Goal: Information Seeking & Learning: Find specific fact

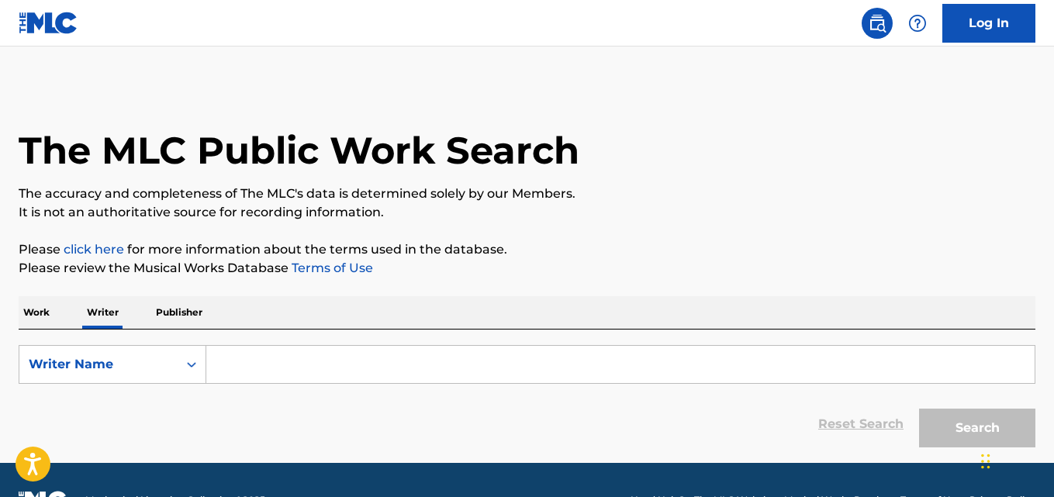
click at [278, 327] on div "Work Writer Publisher" at bounding box center [527, 312] width 1017 height 33
click at [340, 361] on input "Search Form" at bounding box center [620, 364] width 828 height 37
paste input "The Kazez"
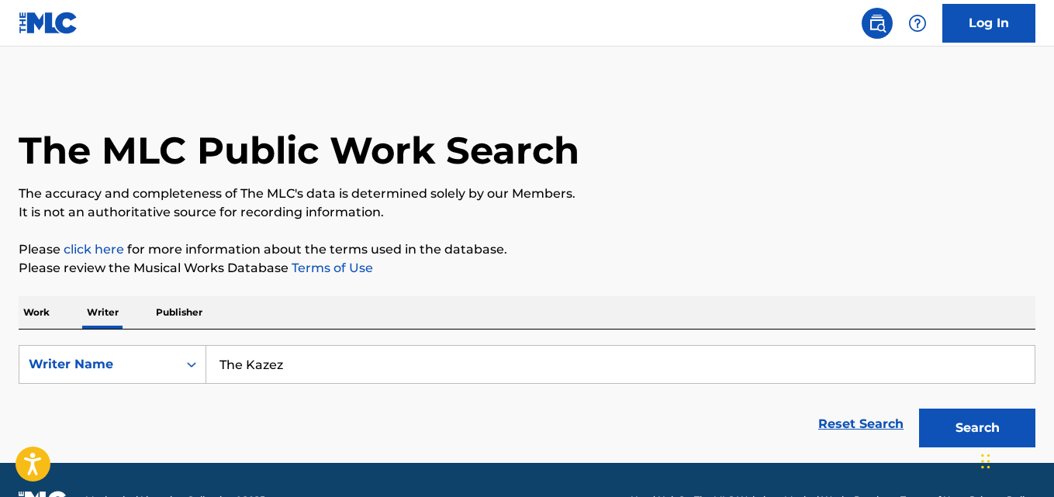
click at [798, 220] on p "It is not an authoritative source for recording information." at bounding box center [527, 212] width 1017 height 19
click at [953, 413] on button "Search" at bounding box center [977, 428] width 116 height 39
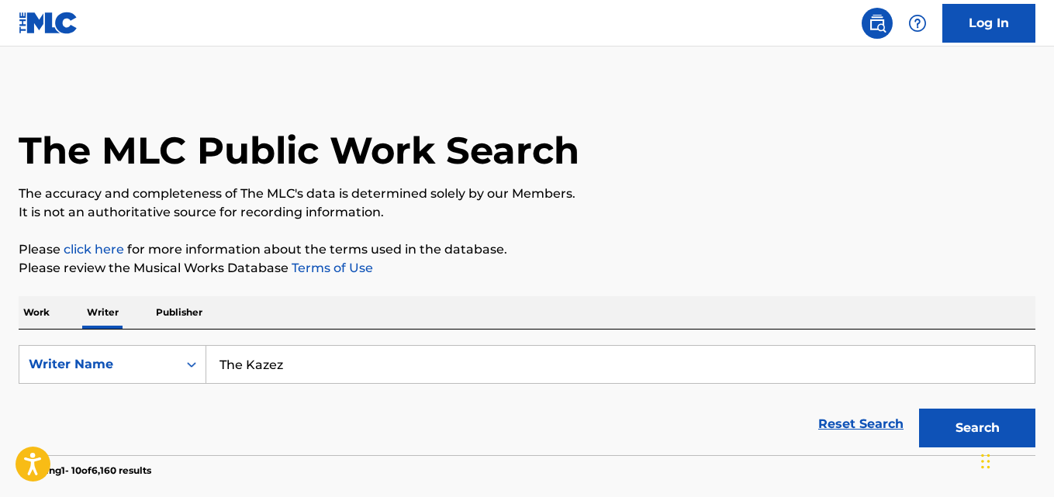
click at [361, 362] on input "The Kazez" at bounding box center [620, 364] width 828 height 37
paste input "Matty Brown"
type input "[PERSON_NAME]"
click at [919, 409] on button "Search" at bounding box center [977, 428] width 116 height 39
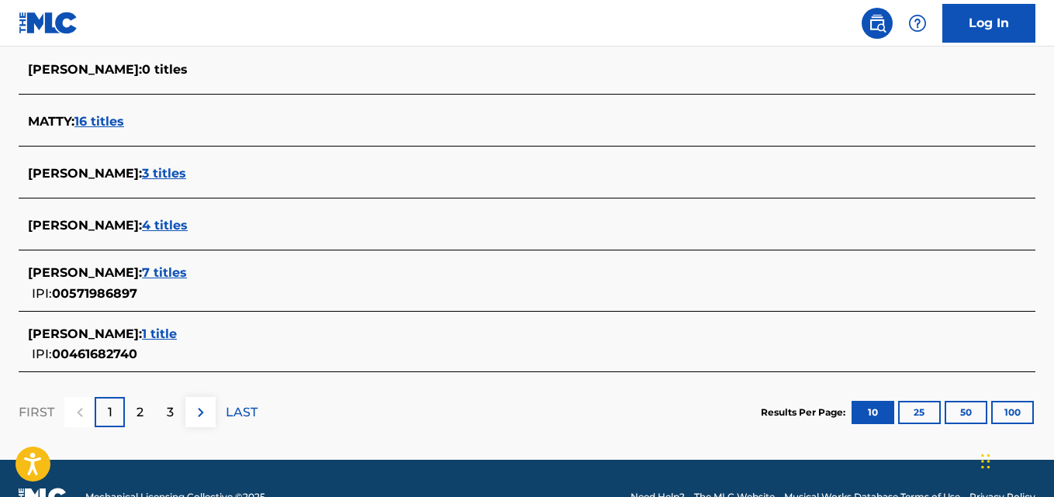
scroll to position [648, 0]
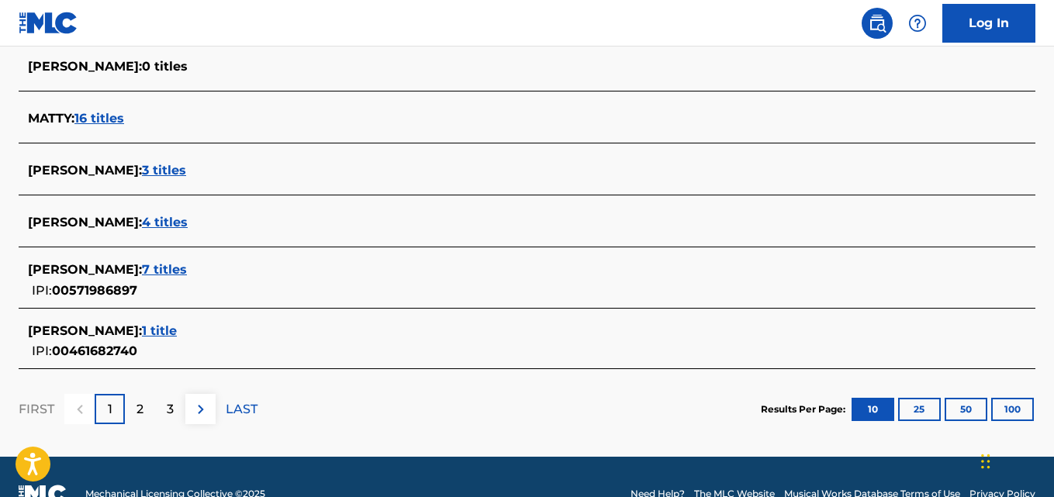
click at [163, 229] on span "4 titles" at bounding box center [165, 222] width 46 height 15
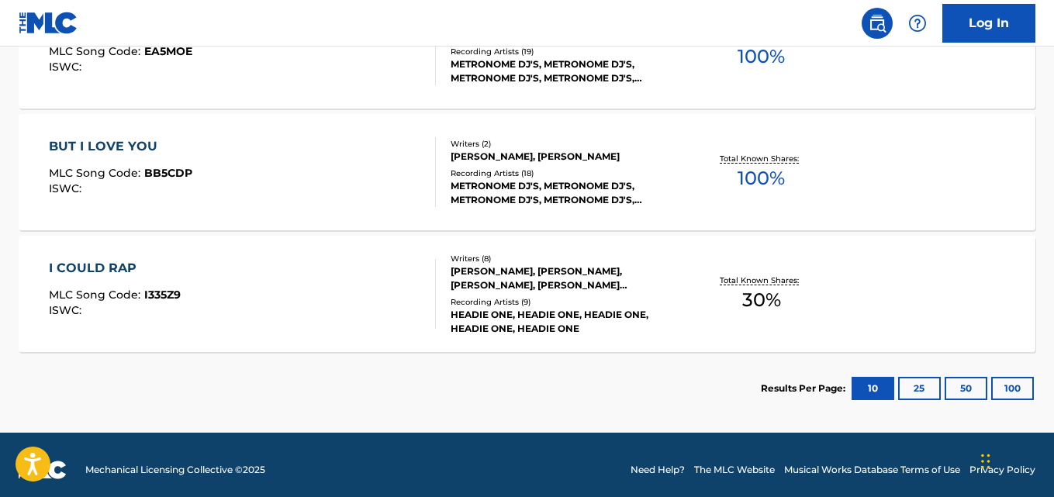
scroll to position [655, 0]
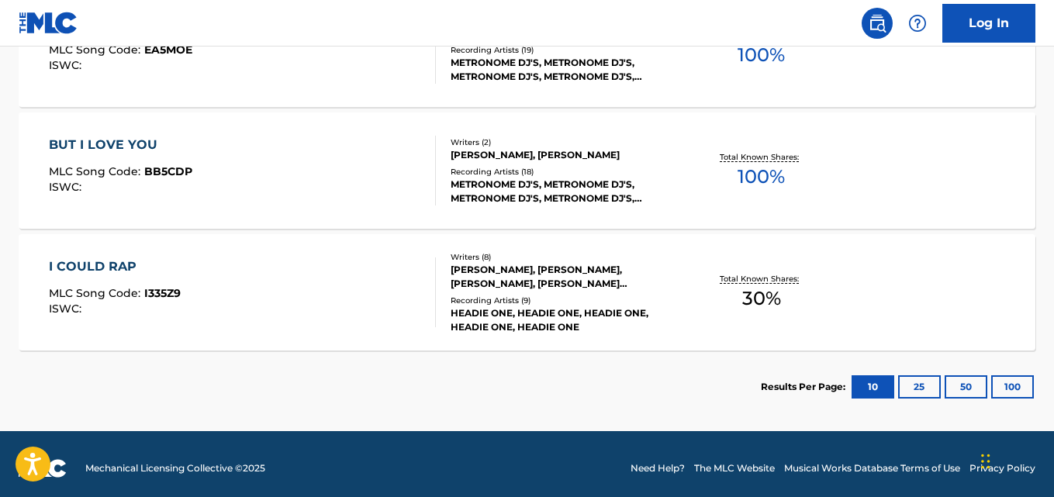
click at [875, 181] on div "BUT I LOVE YOU MLC Song Code : BB5CDP ISWC : Writers ( 2 ) MATTY BROWN, PAUL EN…" at bounding box center [527, 170] width 1017 height 116
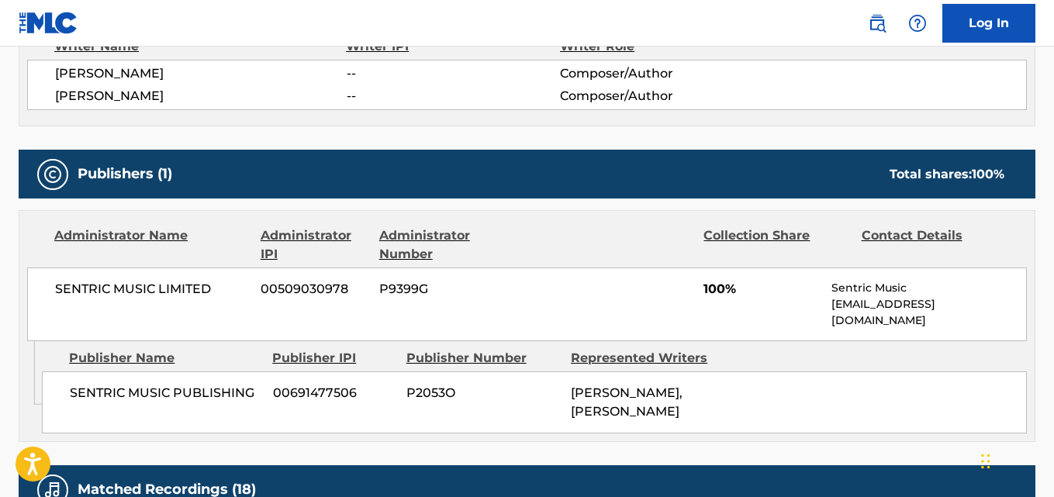
scroll to position [592, 0]
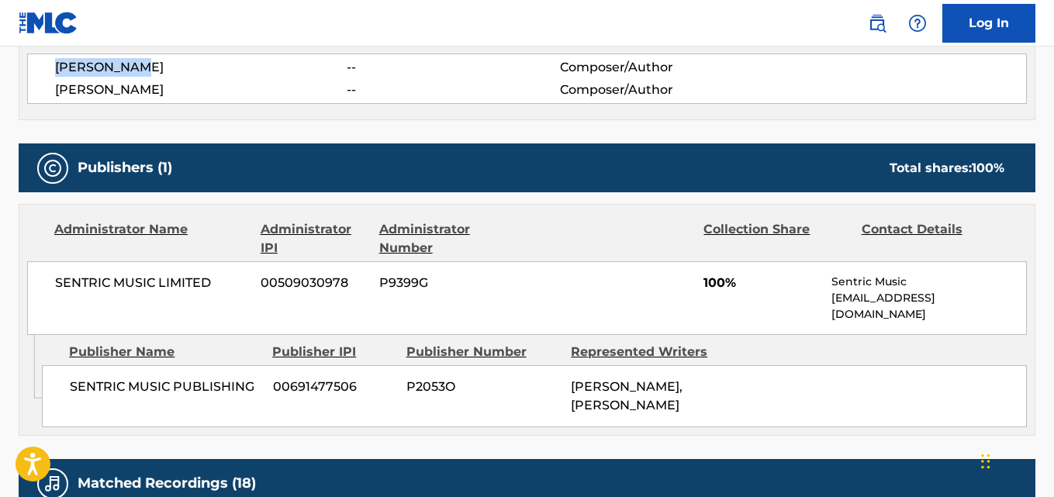
drag, startPoint x: 173, startPoint y: 70, endPoint x: 57, endPoint y: 73, distance: 115.6
click at [57, 73] on span "[PERSON_NAME]" at bounding box center [201, 67] width 292 height 19
copy span "[PERSON_NAME]"
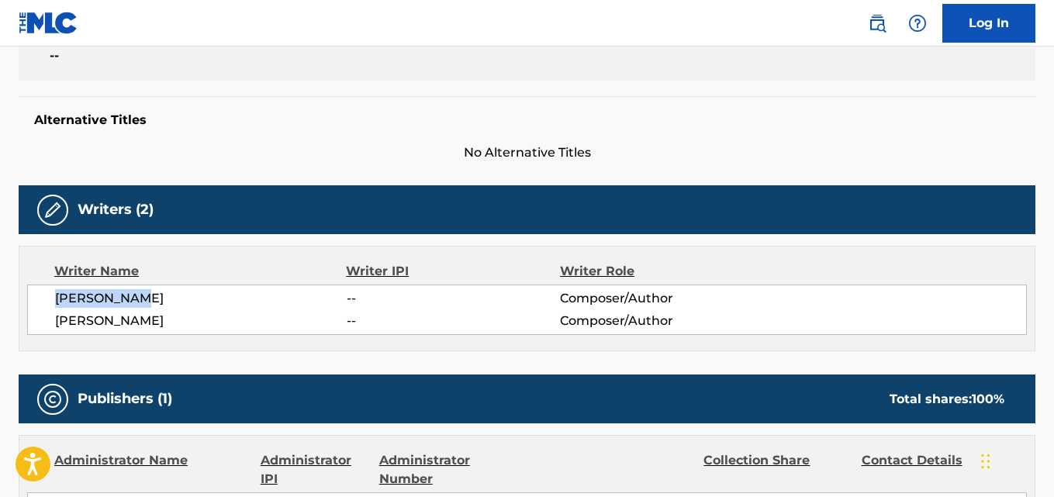
scroll to position [308, 0]
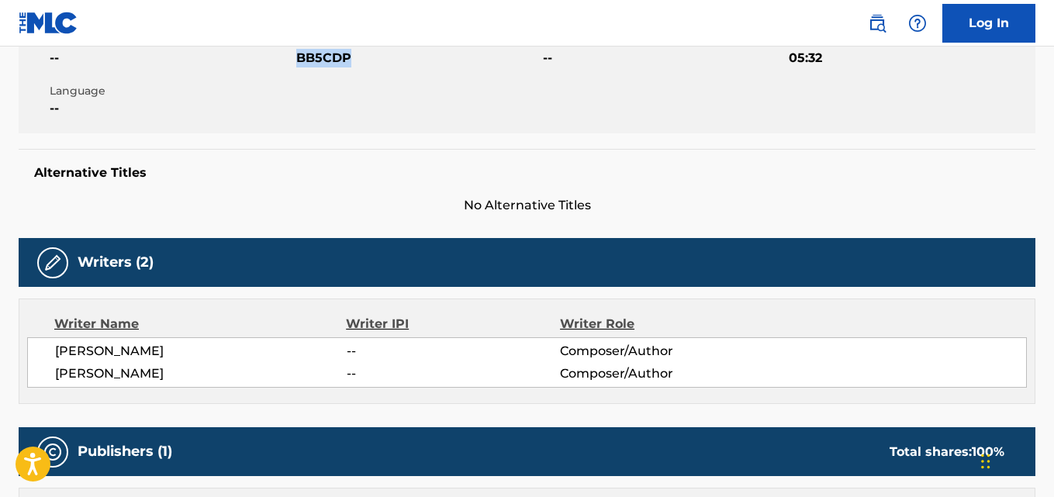
copy span "BB5CDP"
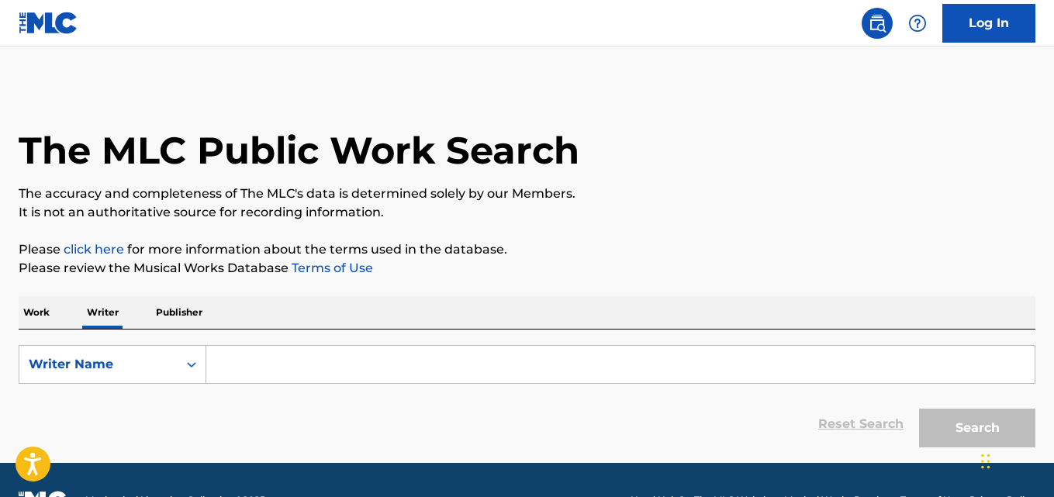
click at [346, 367] on input "Search Form" at bounding box center [620, 364] width 828 height 37
paste input "Aderemi Balogun"
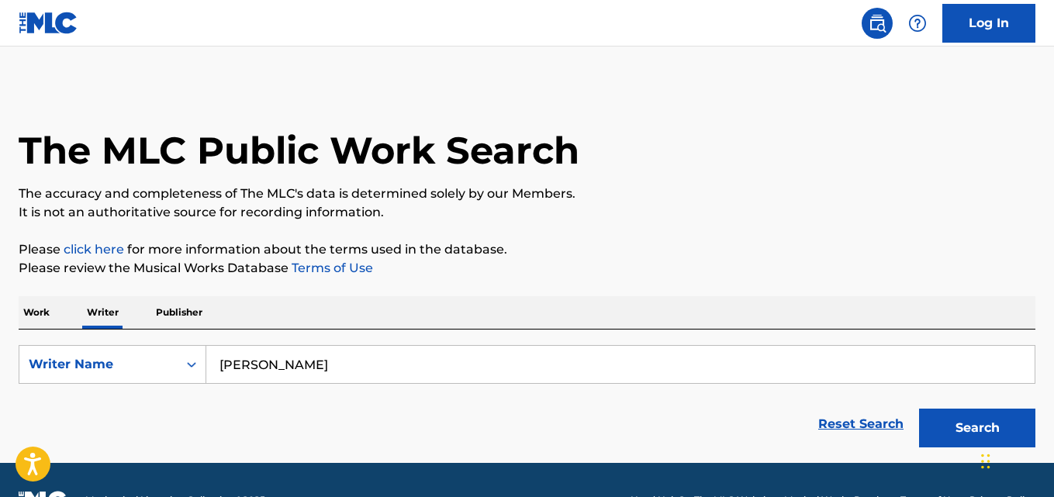
type input "Aderemi Balogun"
click at [824, 168] on div "The MLC Public Work Search" at bounding box center [527, 141] width 1017 height 113
click at [990, 417] on button "Search" at bounding box center [977, 428] width 116 height 39
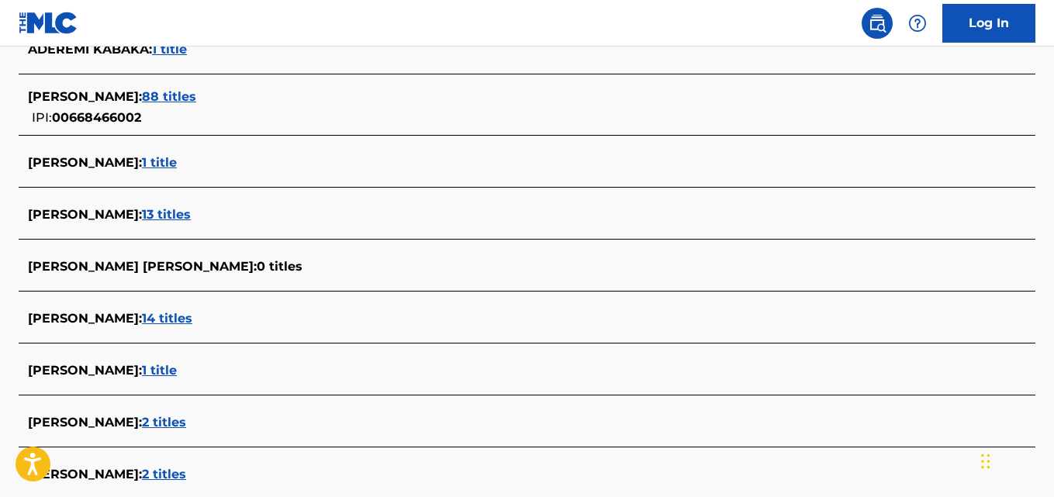
scroll to position [455, 0]
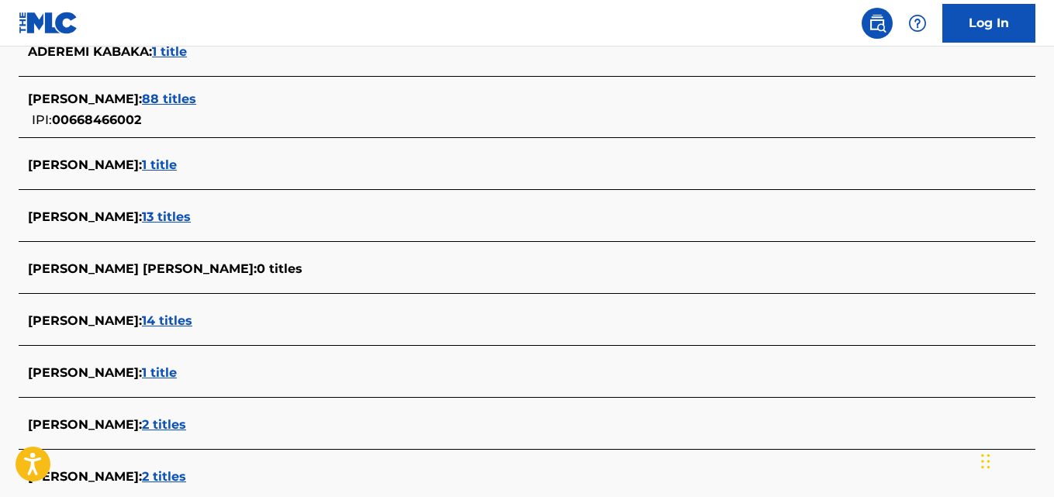
click at [191, 218] on span "13 titles" at bounding box center [166, 216] width 49 height 15
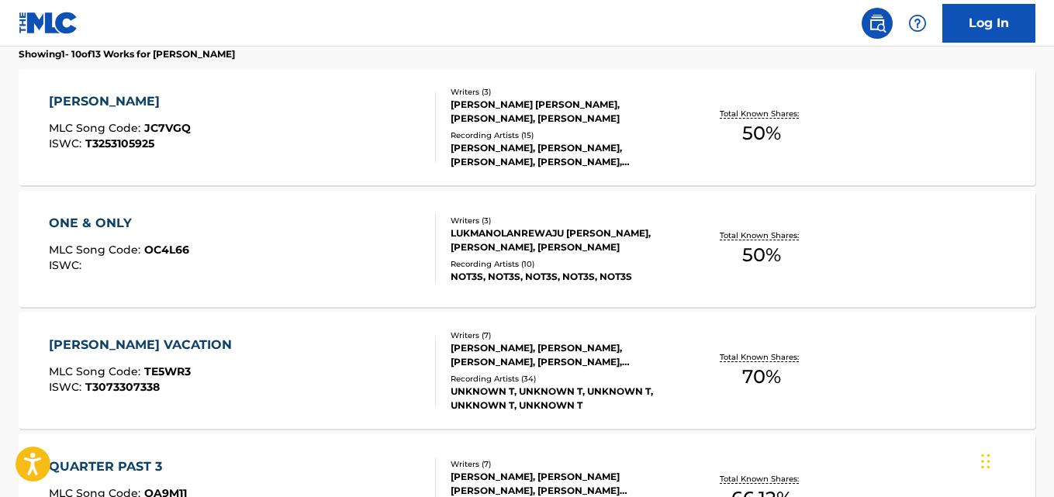
click at [914, 116] on div "JOGA BONITO MLC Song Code : JC7VGQ ISWC : T3253105925 Writers ( 3 ) CHE WALTON …" at bounding box center [527, 127] width 1017 height 116
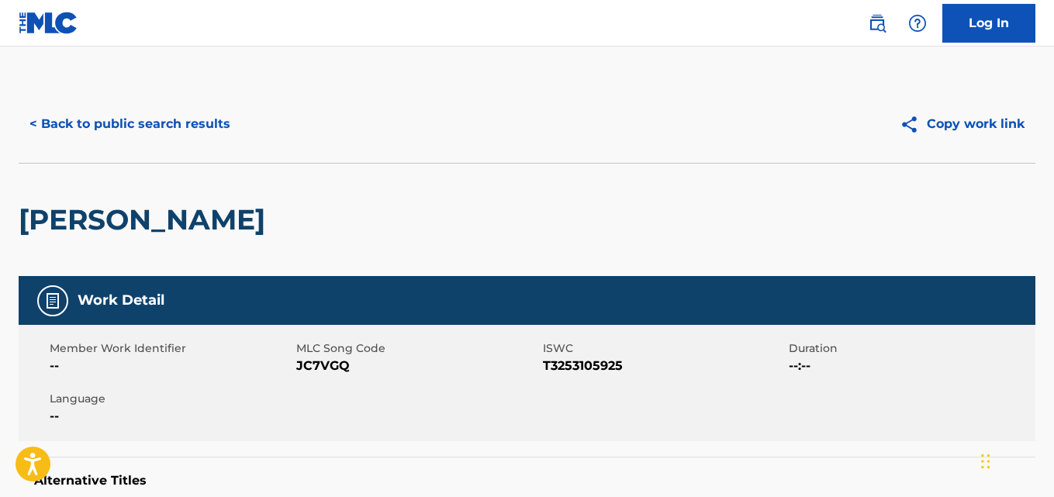
click at [51, 124] on button "< Back to public search results" at bounding box center [130, 124] width 223 height 39
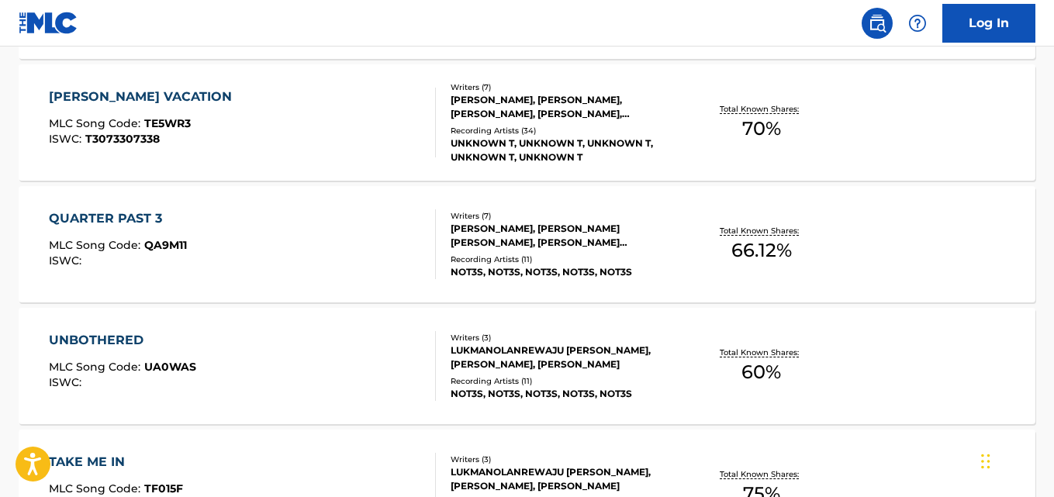
scroll to position [707, 0]
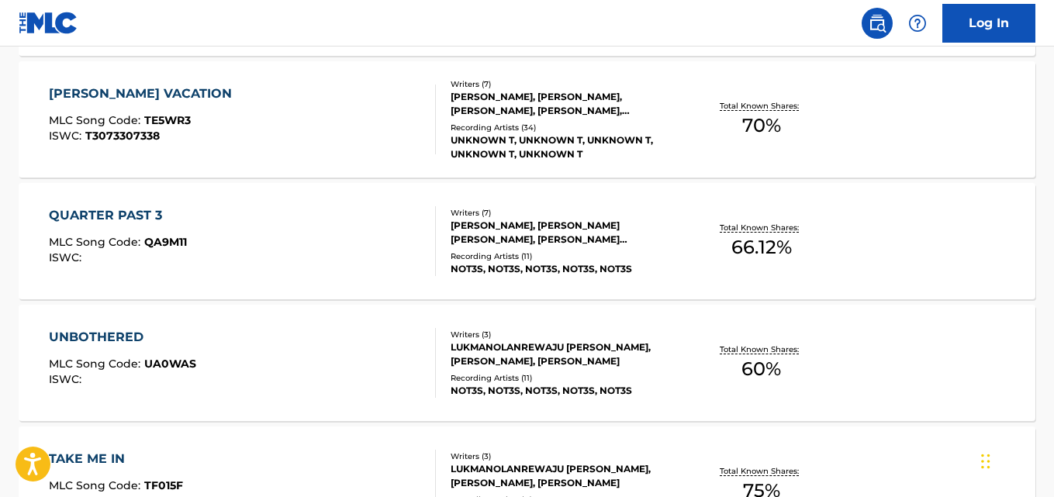
click at [908, 359] on div "UNBOTHERED MLC Song Code : UA0WAS ISWC : Writers ( 3 ) LUKMANOLANREWAJU BAMIDEL…" at bounding box center [527, 363] width 1017 height 116
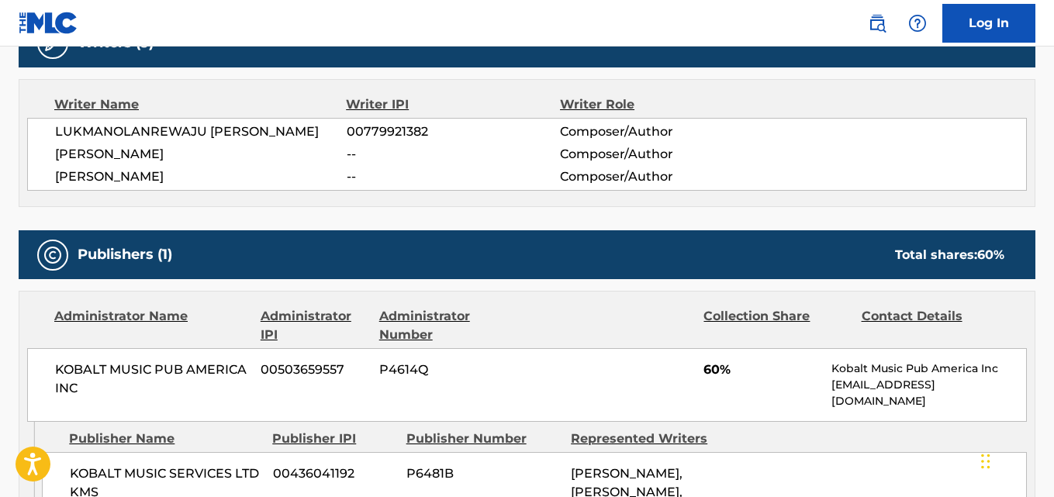
scroll to position [555, 0]
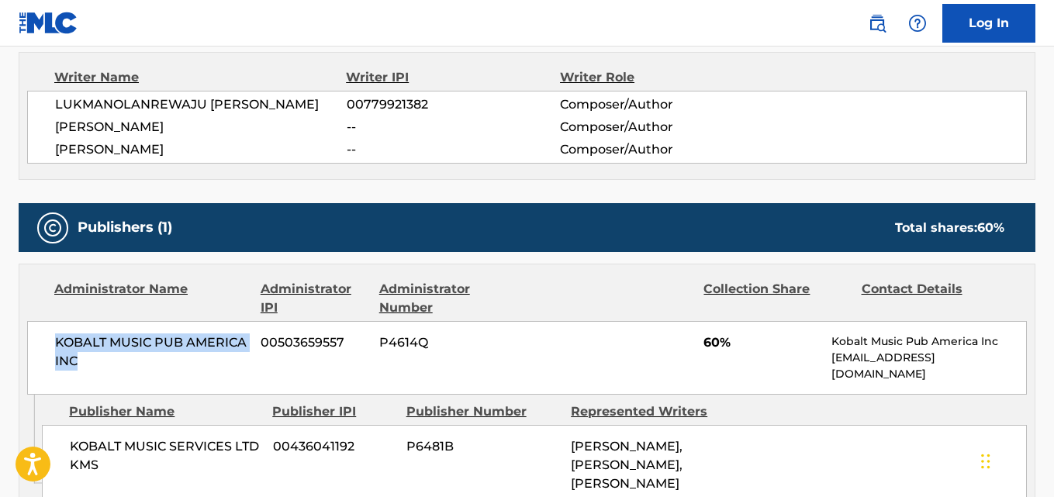
drag, startPoint x: 71, startPoint y: 361, endPoint x: 99, endPoint y: 376, distance: 31.9
click at [99, 376] on div "KOBALT MUSIC PUB AMERICA INC 00503659557 P4614Q 60% Kobalt Music Pub America In…" at bounding box center [527, 358] width 1000 height 74
copy span "KOBALT MUSIC PUB AMERICA INC"
drag, startPoint x: 200, startPoint y: 167, endPoint x: 49, endPoint y: 173, distance: 151.4
click at [49, 164] on div "LUKMANOLANREWAJU BAMIDELE ODUNAIKE 00779921382 Composer/Author MICHAEL AKROFI -…" at bounding box center [527, 127] width 1000 height 73
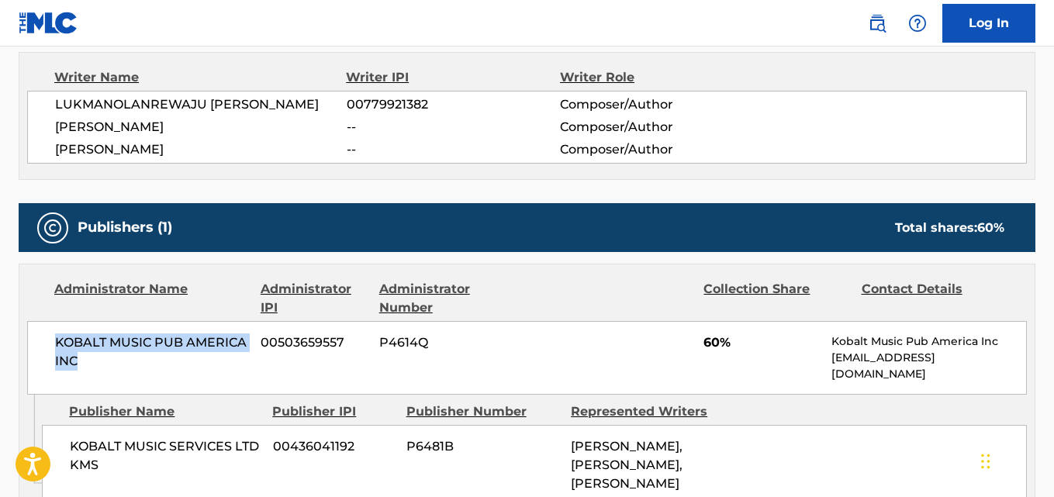
copy span "ADEREMI BALOGUN"
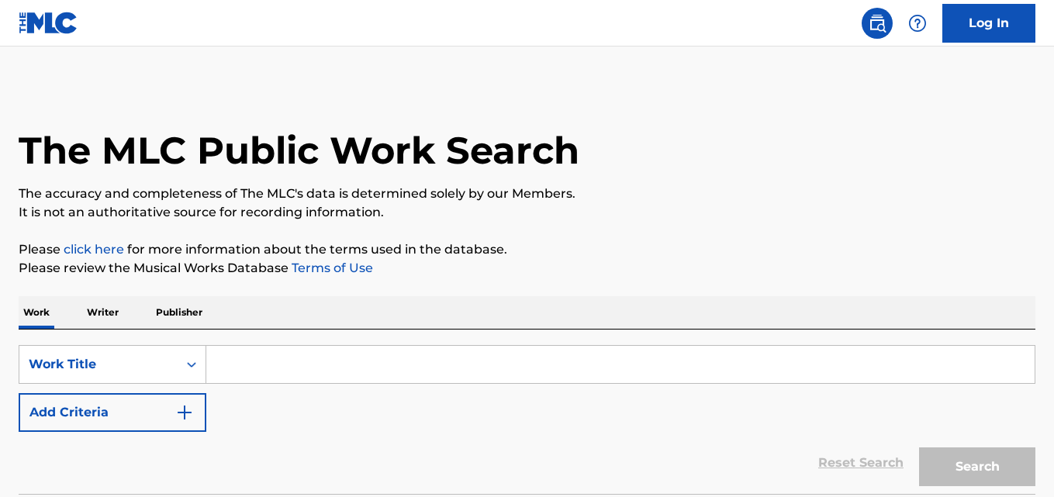
click at [361, 368] on input "Search Form" at bounding box center [620, 364] width 828 height 37
click at [110, 311] on p "Writer" at bounding box center [102, 312] width 41 height 33
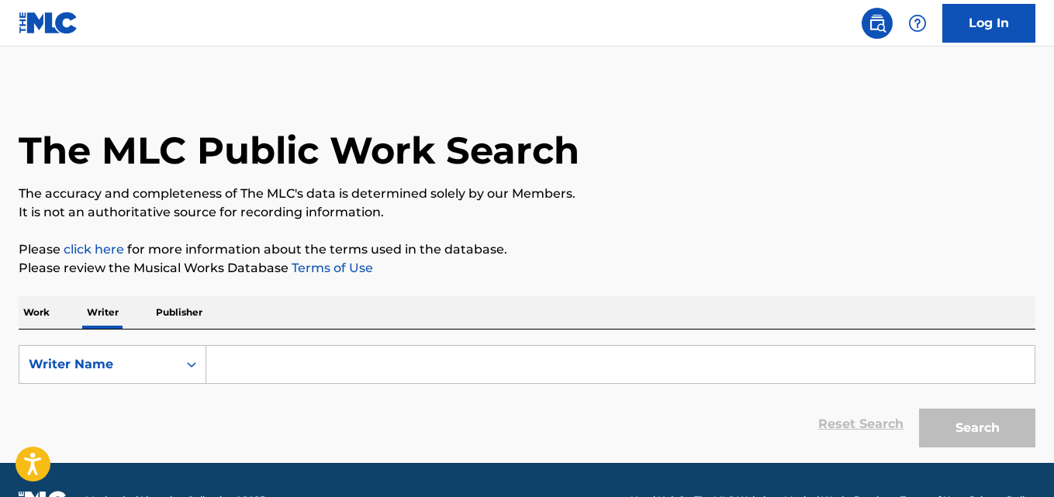
click at [263, 382] on input "Search Form" at bounding box center [620, 364] width 828 height 37
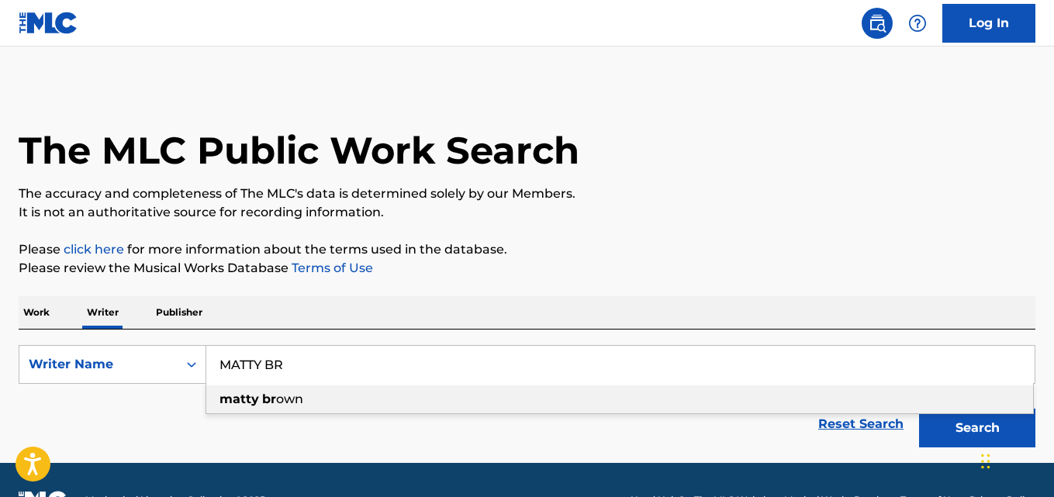
click at [286, 398] on span "own" at bounding box center [289, 399] width 27 height 15
type input "[PERSON_NAME]"
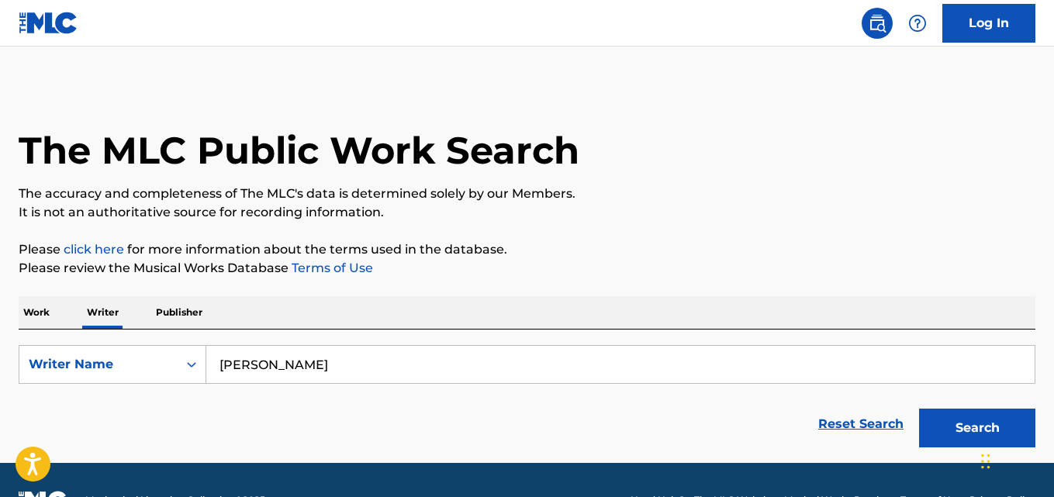
click at [961, 412] on button "Search" at bounding box center [977, 428] width 116 height 39
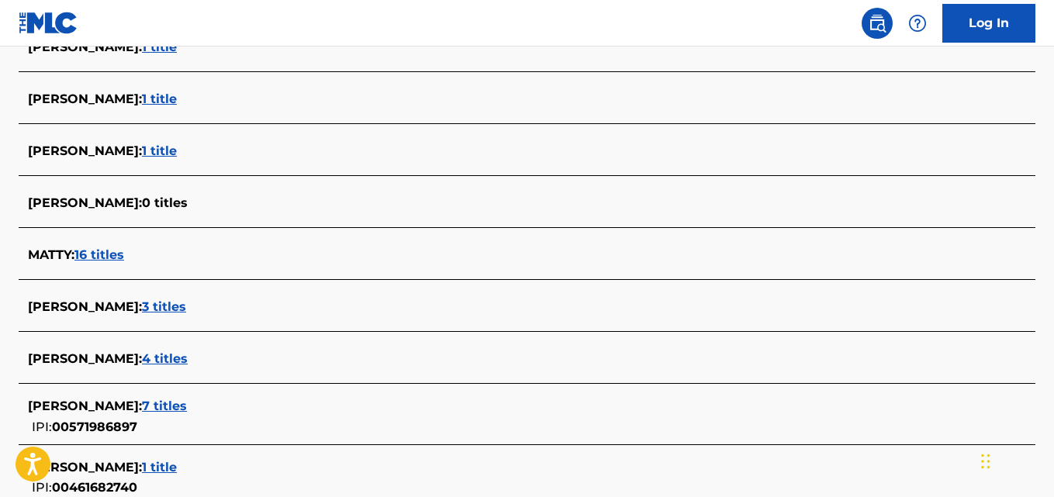
scroll to position [541, 0]
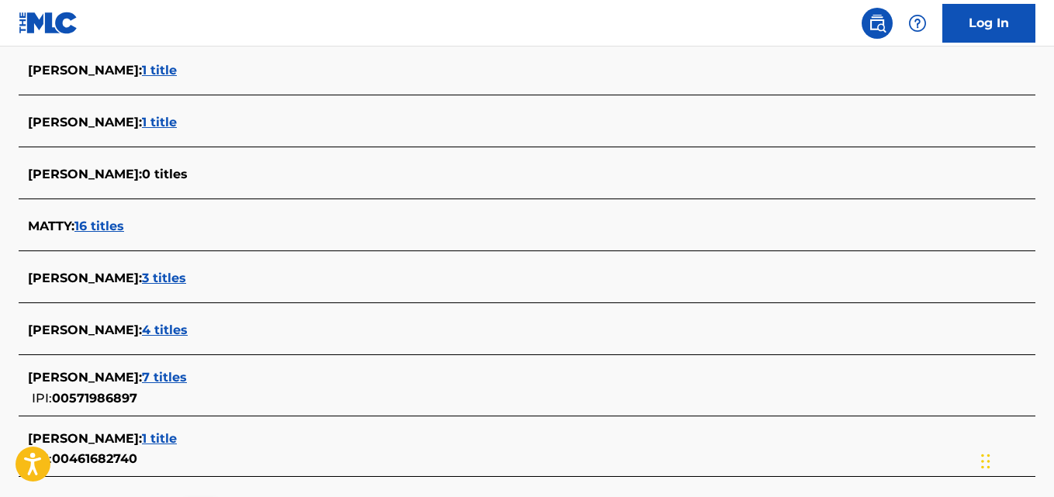
click at [168, 329] on span "4 titles" at bounding box center [165, 330] width 46 height 15
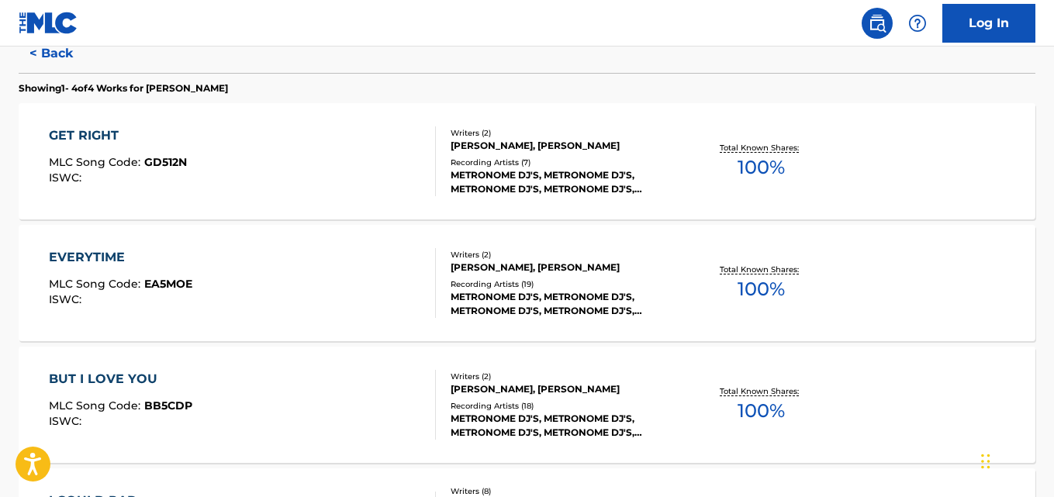
scroll to position [406, 0]
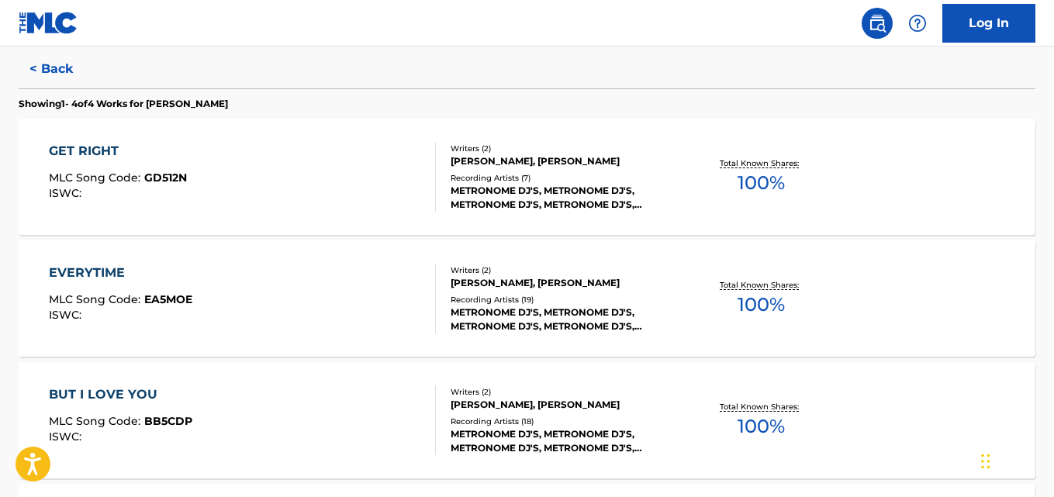
click at [787, 166] on p "Total Known Shares:" at bounding box center [761, 163] width 83 height 12
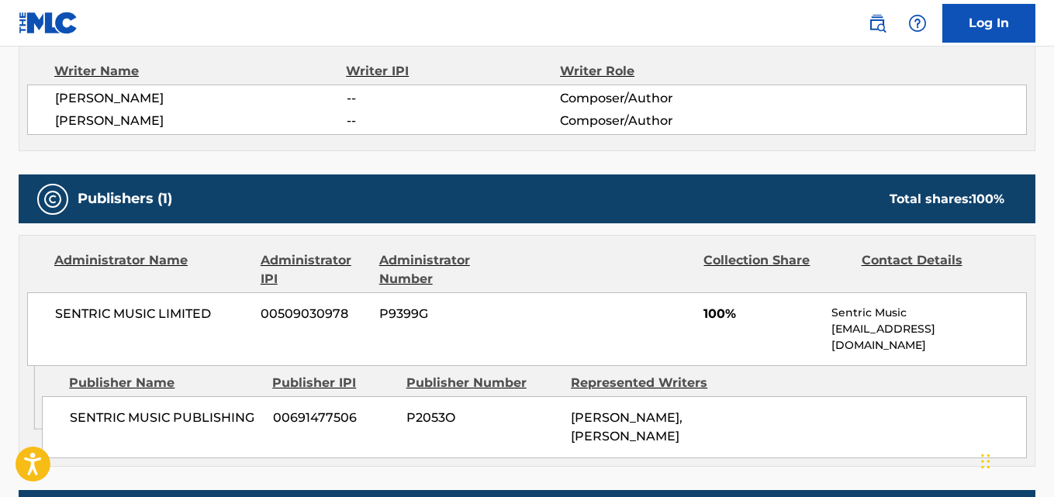
scroll to position [564, 0]
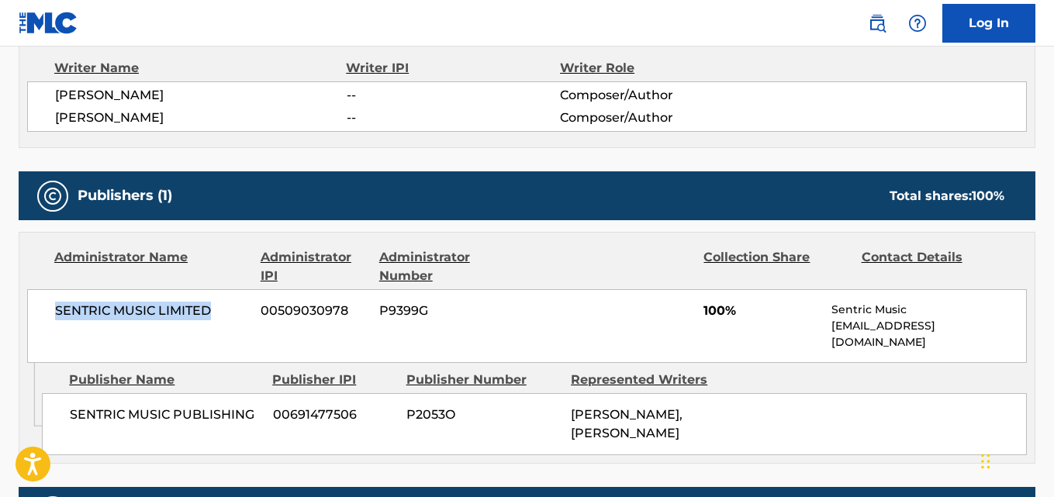
drag, startPoint x: 69, startPoint y: 311, endPoint x: 237, endPoint y: 308, distance: 167.6
click at [237, 308] on div "SENTRIC MUSIC LIMITED 00509030978 P9399G 100% Sentric Music [EMAIL_ADDRESS][DOM…" at bounding box center [527, 326] width 1000 height 74
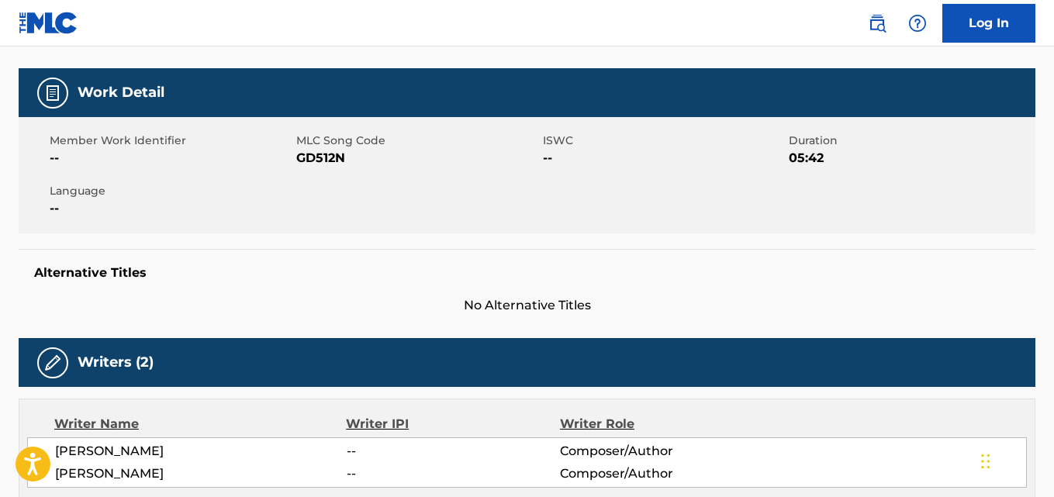
scroll to position [0, 0]
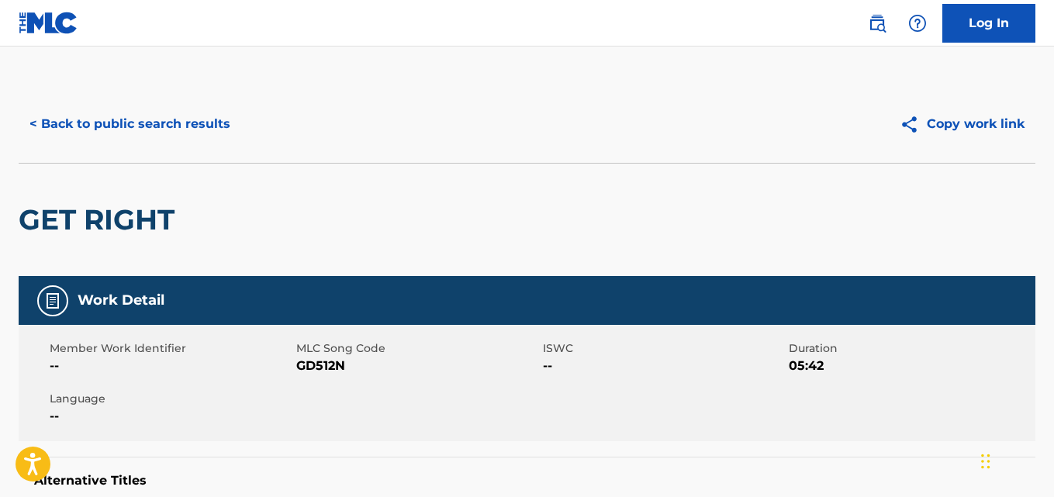
click at [99, 108] on button "< Back to public search results" at bounding box center [130, 124] width 223 height 39
